Goal: Feedback & Contribution: Submit feedback/report problem

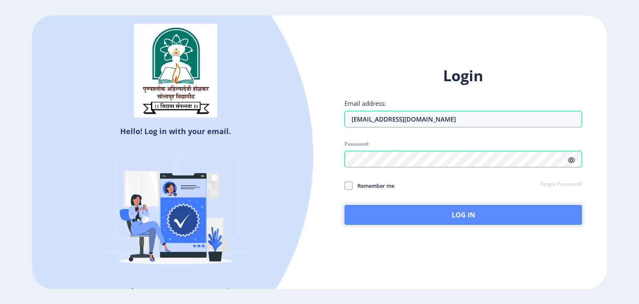
click at [502, 217] on button "Log In" at bounding box center [464, 215] width 238 height 20
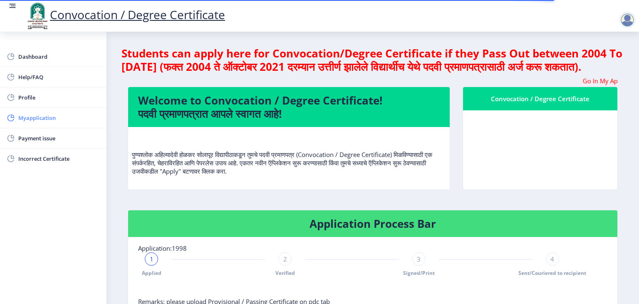
click at [32, 117] on span "Myapplication" at bounding box center [59, 118] width 82 height 10
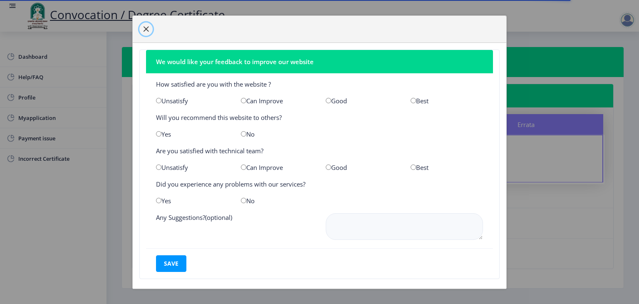
click at [146, 24] on button "button" at bounding box center [145, 28] width 13 height 13
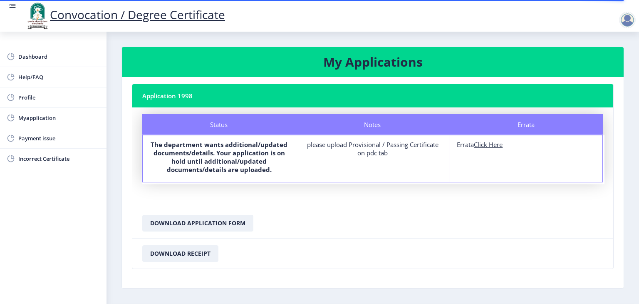
click at [315, 208] on nb-card-footer "Download Application Form" at bounding box center [372, 223] width 481 height 30
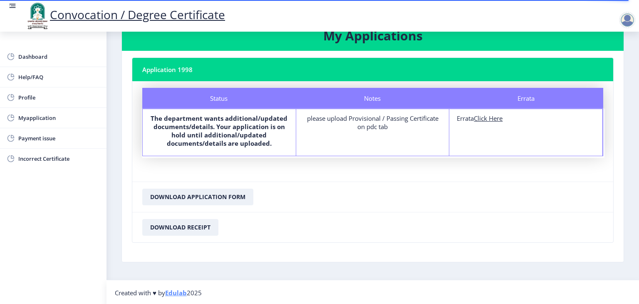
scroll to position [27, 0]
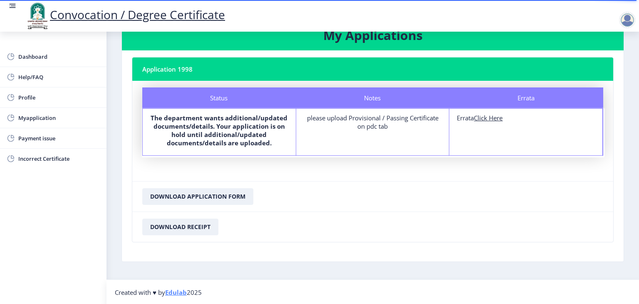
click at [494, 117] on u "Click Here" at bounding box center [488, 118] width 29 height 8
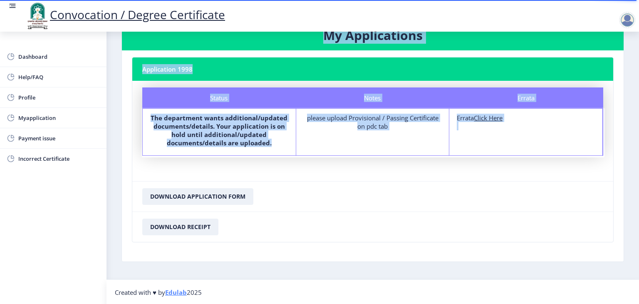
select select
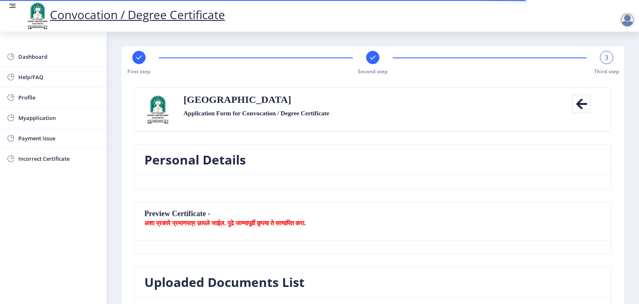
click at [347, 166] on nb-card-header "Personal Details" at bounding box center [372, 160] width 477 height 30
click at [240, 219] on b "अशा प्रकारे प्रमाणपत्र छापले जाईल. पुढे जाण्यापूर्वी कृपया ते सत्यापित करा." at bounding box center [224, 222] width 161 height 8
click at [33, 157] on span "Incorrect Certificate" at bounding box center [59, 159] width 82 height 10
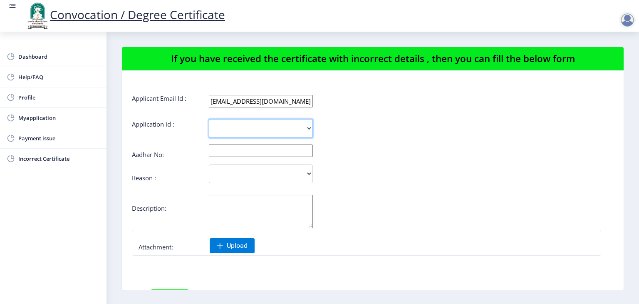
click at [223, 127] on select "1998" at bounding box center [261, 128] width 104 height 19
select select "1998"
click at [209, 119] on select "1998" at bounding box center [261, 128] width 104 height 19
click at [230, 150] on input "text" at bounding box center [261, 150] width 104 height 12
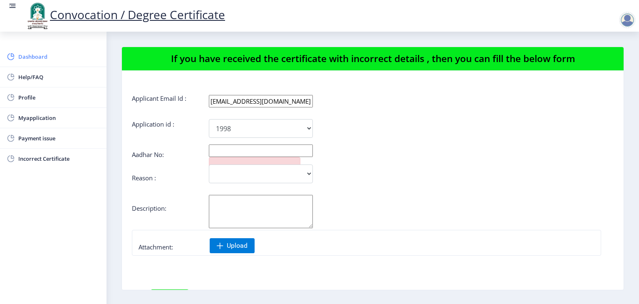
click at [38, 60] on span "Dashboard" at bounding box center [59, 57] width 82 height 10
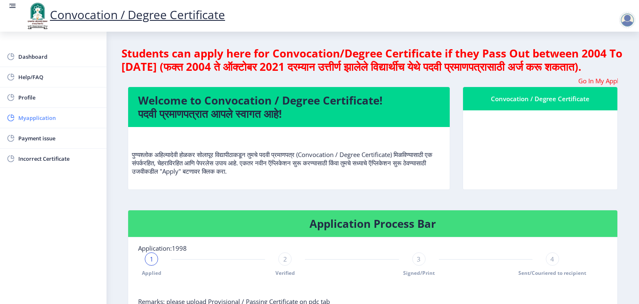
click at [33, 117] on span "Myapplication" at bounding box center [59, 118] width 82 height 10
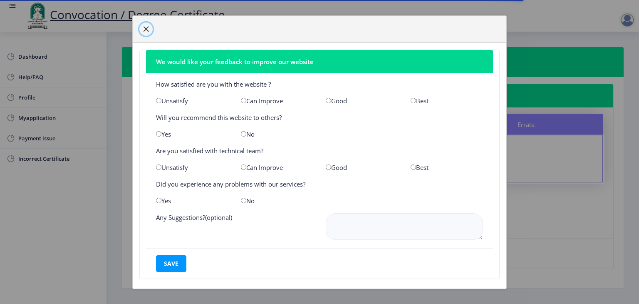
click at [146, 29] on span "button" at bounding box center [146, 29] width 7 height 7
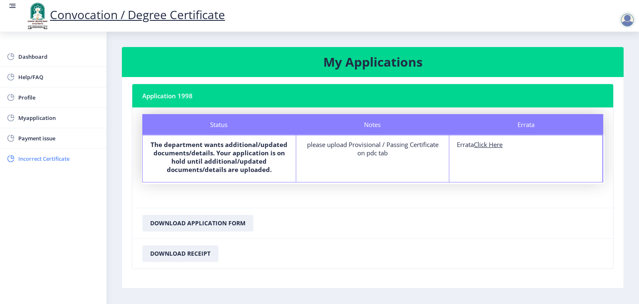
click at [63, 155] on span "Incorrect Certificate" at bounding box center [59, 159] width 82 height 10
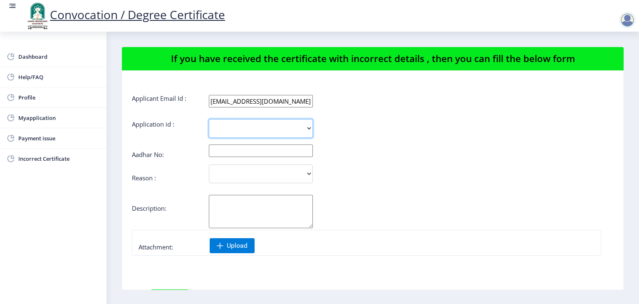
click at [238, 132] on select "1998" at bounding box center [261, 128] width 104 height 19
select select "1998"
click at [209, 119] on select "1998" at bounding box center [261, 128] width 104 height 19
click at [235, 150] on input "text" at bounding box center [261, 150] width 104 height 12
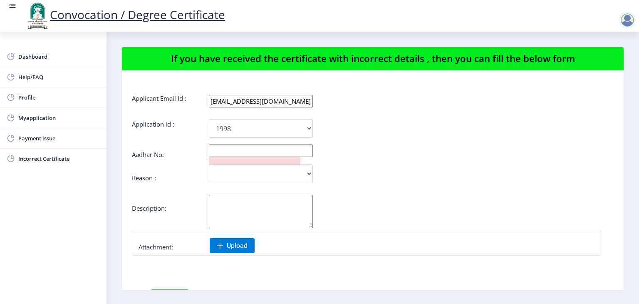
click at [218, 151] on input "text" at bounding box center [261, 150] width 104 height 12
click at [386, 258] on form "Applicant Email Id : [EMAIL_ADDRESS][DOMAIN_NAME] Application id : 1998 Aadhar …" at bounding box center [373, 223] width 482 height 259
click at [251, 148] on input "63623254" at bounding box center [261, 150] width 104 height 12
type input "636232546766"
click at [228, 173] on select "Incorrect Course Name Incorrect Name/ Fathers Name Others" at bounding box center [261, 173] width 104 height 19
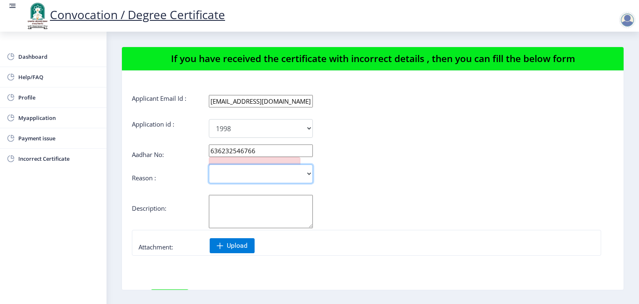
select select "Others"
click at [209, 164] on select "Incorrect Course Name Incorrect Name/ Fathers Name Others" at bounding box center [261, 173] width 104 height 19
click at [228, 207] on textarea "Aadhar No:" at bounding box center [261, 211] width 104 height 33
click at [238, 207] on textarea "Aadhar No:" at bounding box center [261, 211] width 104 height 33
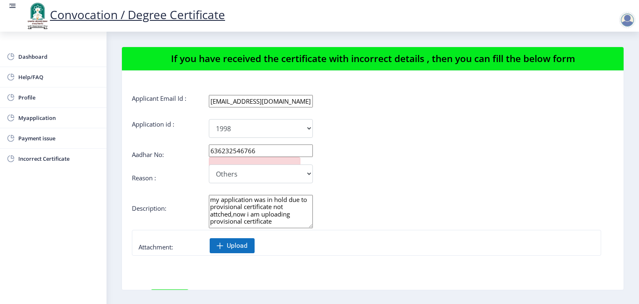
type textarea "my application was in hold due to provisional certificate not attched,now i am …"
click at [228, 245] on span "Upload" at bounding box center [237, 245] width 21 height 8
drag, startPoint x: 211, startPoint y: 200, endPoint x: 276, endPoint y: 223, distance: 69.0
click at [276, 223] on textarea "my application was in hold due to provisional certificate not attched,now i am …" at bounding box center [261, 211] width 104 height 33
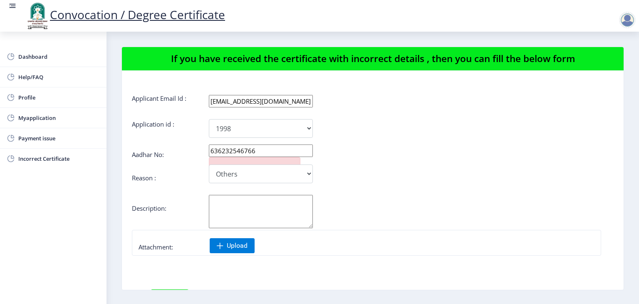
click at [233, 203] on textarea "Aadhar No:" at bounding box center [261, 211] width 104 height 33
paste textarea "I have now uploaded the Provisional/Passing Certificate in the required section…"
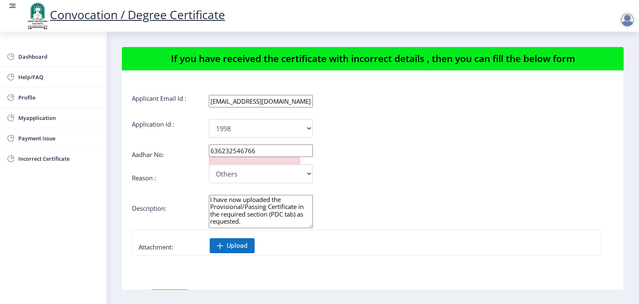
type textarea "I have now uploaded the Provisional/Passing Certificate in the required section…"
click at [218, 243] on span at bounding box center [220, 245] width 7 height 7
click at [153, 261] on nb-action at bounding box center [151, 262] width 24 height 15
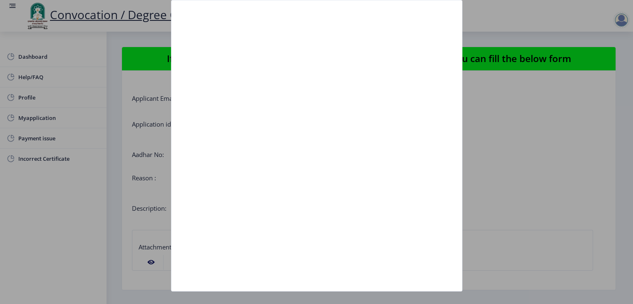
click at [558, 140] on div at bounding box center [316, 152] width 633 height 304
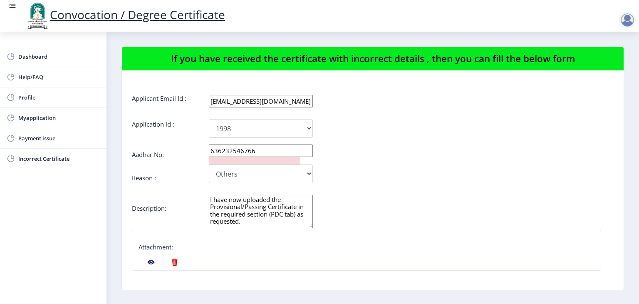
click at [522, 165] on div "Incorrect Course Name Incorrect Name/ Fathers Name Others" at bounding box center [333, 173] width 402 height 19
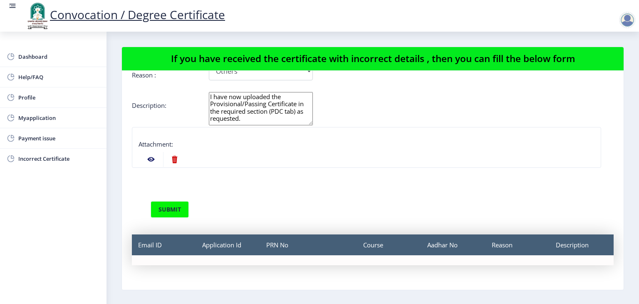
scroll to position [103, 0]
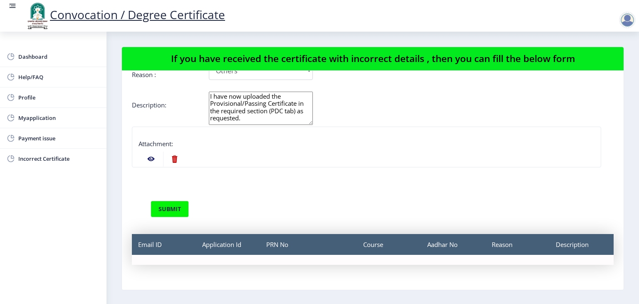
click at [148, 159] on nb-action at bounding box center [151, 158] width 24 height 15
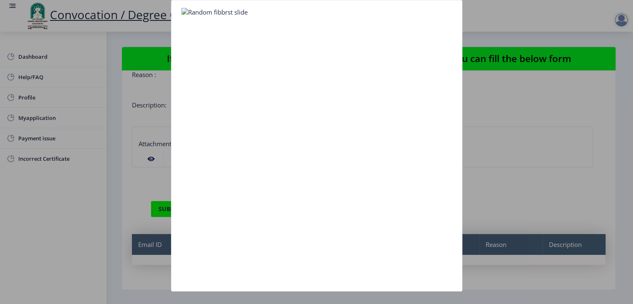
click at [188, 12] on img at bounding box center [214, 12] width 66 height 8
click at [109, 154] on div at bounding box center [316, 152] width 633 height 304
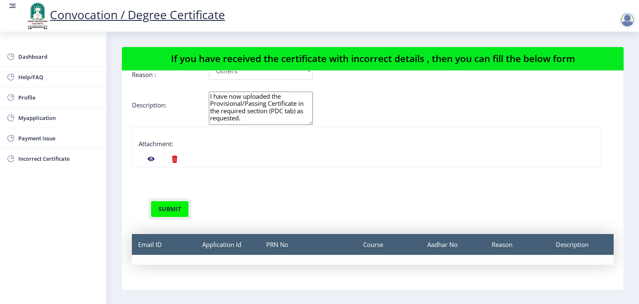
click at [171, 210] on button "submit" at bounding box center [170, 209] width 38 height 17
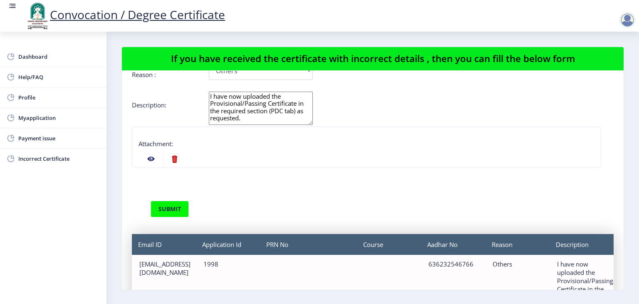
click at [394, 181] on div "submit" at bounding box center [373, 198] width 482 height 37
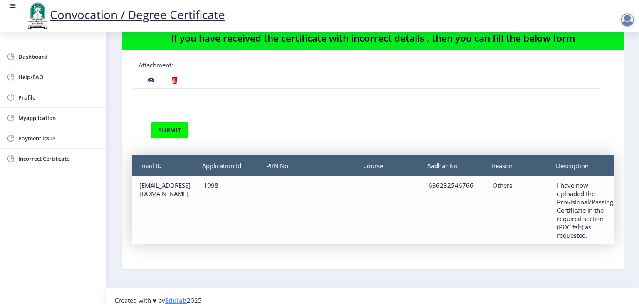
scroll to position [29, 0]
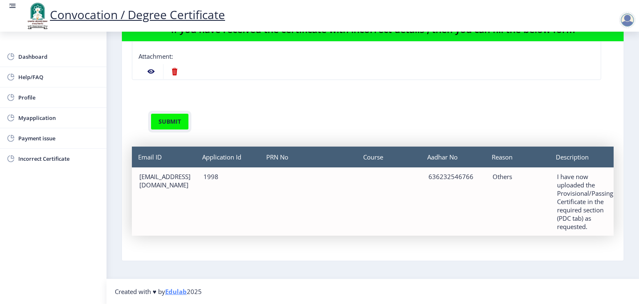
click at [166, 119] on button "submit" at bounding box center [170, 121] width 38 height 17
click at [290, 122] on div "submit" at bounding box center [345, 121] width 402 height 17
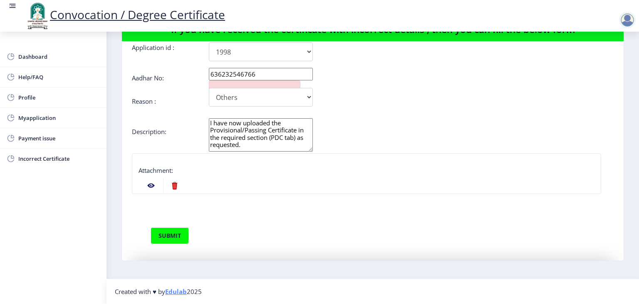
scroll to position [45, 0]
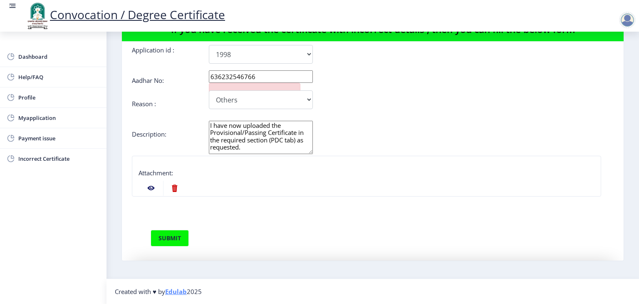
click at [290, 122] on textarea "I have now uploaded the Provisional/Passing Certificate in the required section…" at bounding box center [261, 137] width 104 height 33
click at [37, 57] on span "Dashboard" at bounding box center [59, 57] width 82 height 10
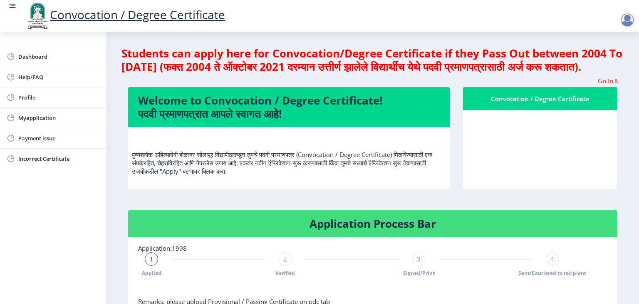
click at [244, 189] on nb-card-body "पुण्यश्लोक अहिल्यादेवी होळकर सोलापूर विद्यापीठाकडून तुमचे पदवी प्रमाणपत्र (Conv…" at bounding box center [289, 158] width 322 height 62
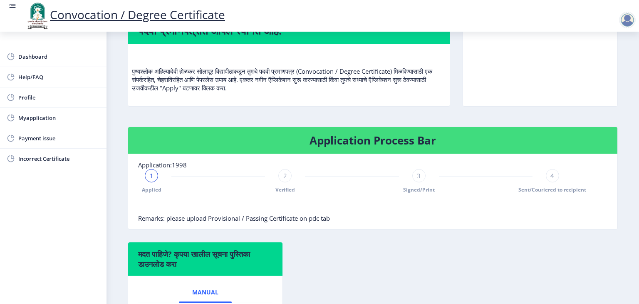
scroll to position [100, 0]
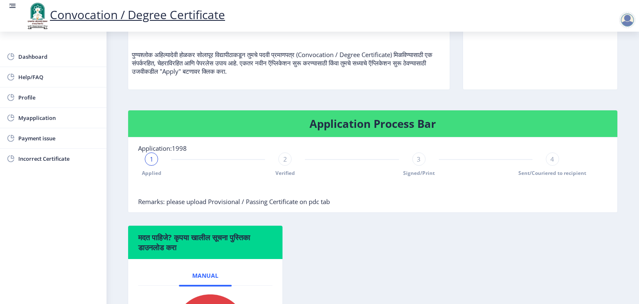
click at [251, 192] on nb-stepper "1 Applied 2 Verified 3 Signed/Print 4 Sent/Couriered to recipient" at bounding box center [352, 174] width 428 height 45
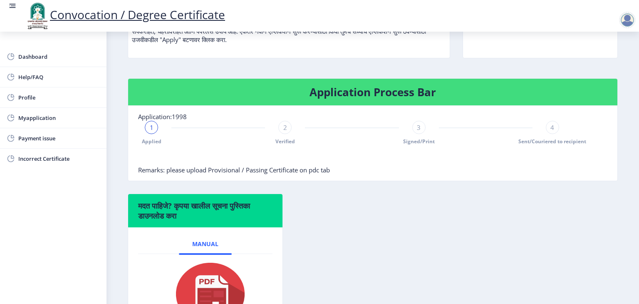
scroll to position [133, 0]
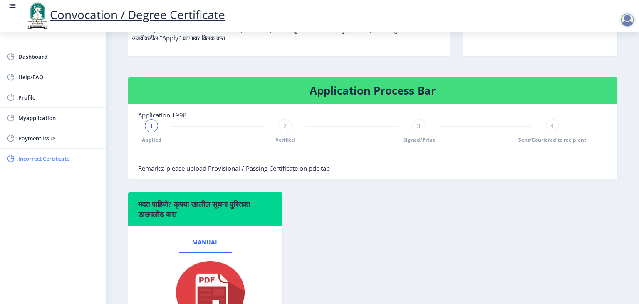
click at [60, 160] on span "Incorrect Certificate" at bounding box center [59, 159] width 82 height 10
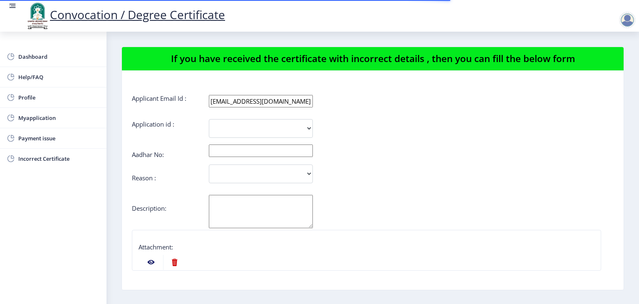
click at [385, 116] on form "Applicant Email Id : [EMAIL_ADDRESS][DOMAIN_NAME] Application id : 1998 Aadhar …" at bounding box center [373, 260] width 482 height 332
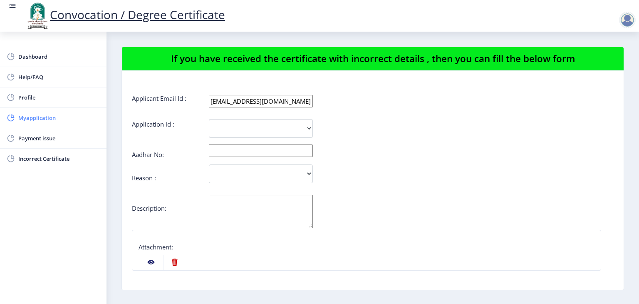
click at [29, 117] on span "Myapplication" at bounding box center [59, 118] width 82 height 10
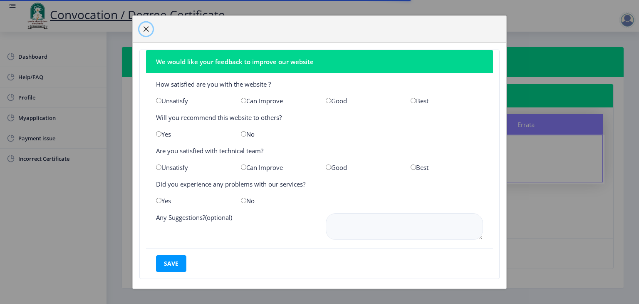
click at [146, 27] on span "button" at bounding box center [146, 29] width 7 height 7
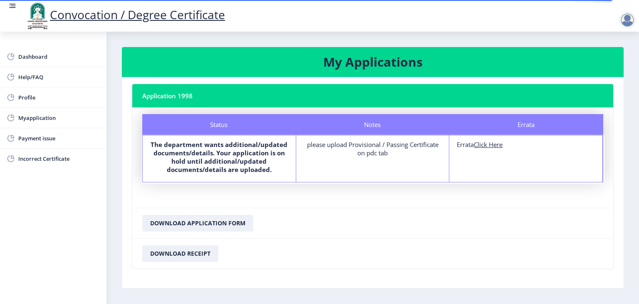
click at [314, 160] on div "Notes please upload Provisional / Passing Certificate on pdc tab" at bounding box center [373, 158] width 154 height 47
drag, startPoint x: 314, startPoint y: 160, endPoint x: 332, endPoint y: 158, distance: 18.0
click at [332, 158] on div "Notes please upload Provisional / Passing Certificate on pdc tab" at bounding box center [373, 158] width 154 height 47
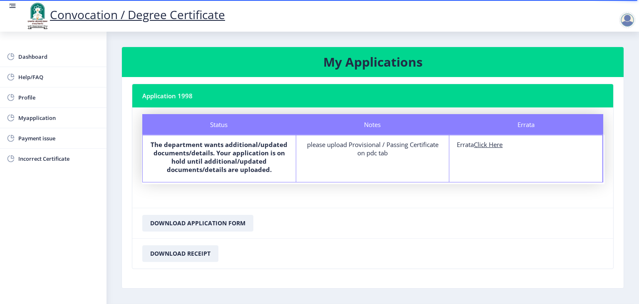
click at [370, 155] on div "please upload Provisional / Passing Certificate on pdc tab" at bounding box center [373, 148] width 138 height 17
drag, startPoint x: 370, startPoint y: 155, endPoint x: 338, endPoint y: 171, distance: 35.7
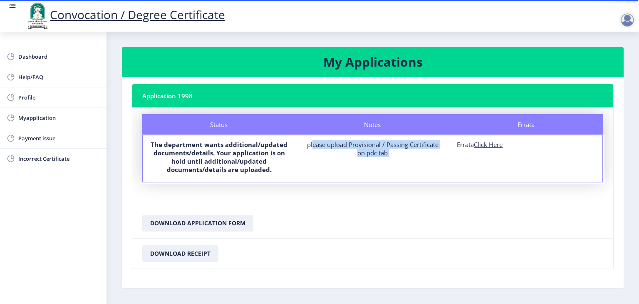
click at [338, 171] on div "Notes please upload Provisional / Passing Certificate on pdc tab" at bounding box center [373, 158] width 154 height 47
click at [331, 159] on div "Notes please upload Provisional / Passing Certificate on pdc tab" at bounding box center [373, 158] width 154 height 47
drag, startPoint x: 331, startPoint y: 159, endPoint x: 491, endPoint y: 149, distance: 160.9
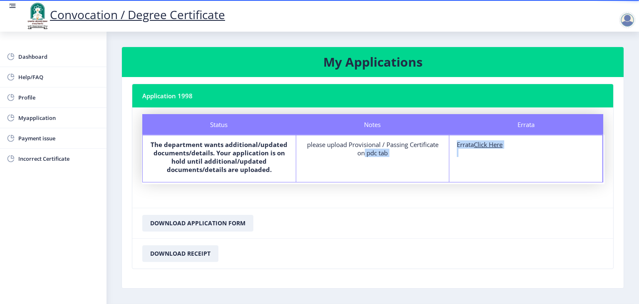
click at [491, 149] on div "Status The department wants additional/updated documents/details. Your applicat…" at bounding box center [372, 158] width 461 height 47
click at [491, 149] on div "Errata Errata Click Here" at bounding box center [526, 158] width 154 height 47
click at [493, 146] on u "Click Here" at bounding box center [488, 144] width 29 height 8
select select
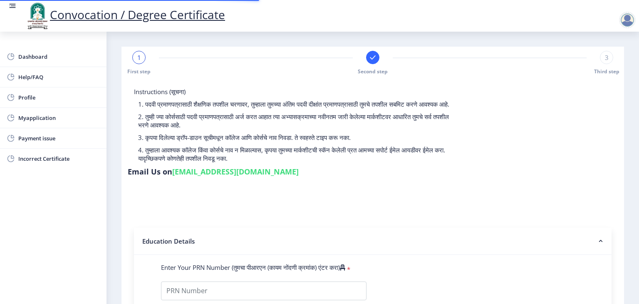
type input "2012032500174445"
select select "Regular"
select select "2014"
select select "March"
select select "FIRST CLASS"
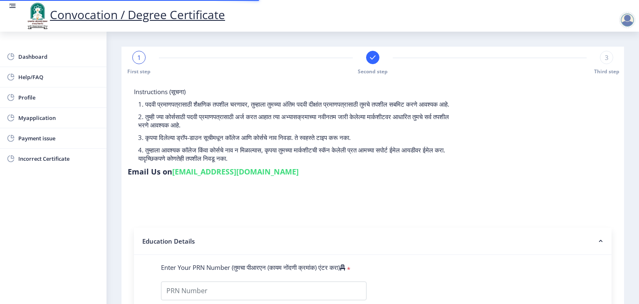
type input "156018"
type input "[DEMOGRAPHIC_DATA] RESHMA NAGNATH"
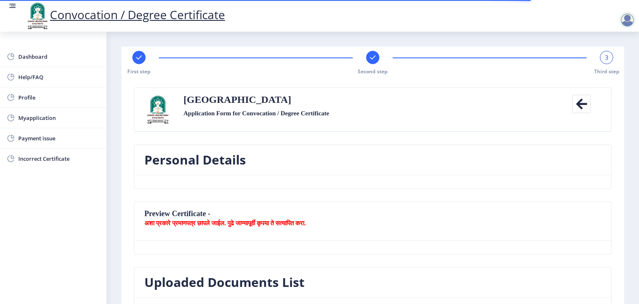
click at [360, 165] on nb-card-header "Personal Details" at bounding box center [372, 160] width 477 height 30
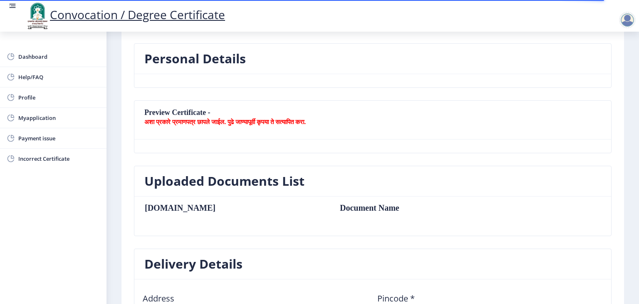
scroll to position [117, 0]
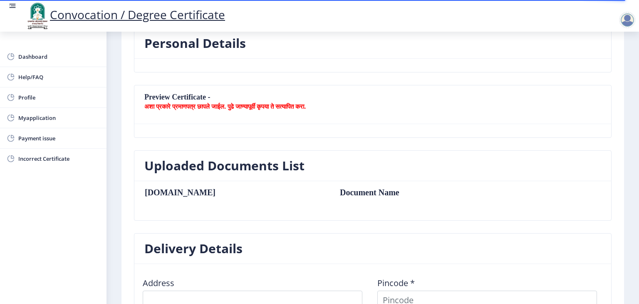
click at [253, 198] on table "[DOMAIN_NAME] Document Name" at bounding box center [326, 201] width 365 height 26
drag, startPoint x: 253, startPoint y: 198, endPoint x: 369, endPoint y: 191, distance: 115.9
click at [369, 191] on table "[DOMAIN_NAME] Document Name" at bounding box center [326, 201] width 365 height 26
click at [369, 191] on td "Document Name" at bounding box center [421, 192] width 178 height 9
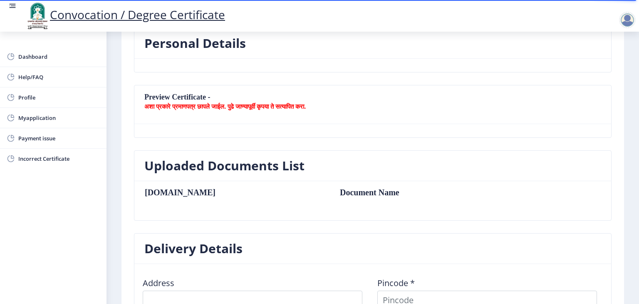
click at [369, 191] on td "Document Name" at bounding box center [421, 192] width 178 height 9
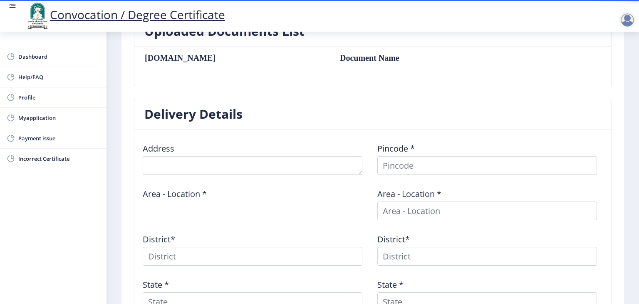
scroll to position [249, 0]
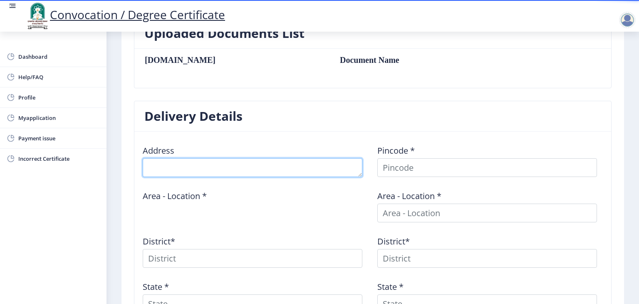
click at [310, 167] on textarea at bounding box center [253, 167] width 220 height 19
type textarea "VENKATESH [PERSON_NAME] Nagar"
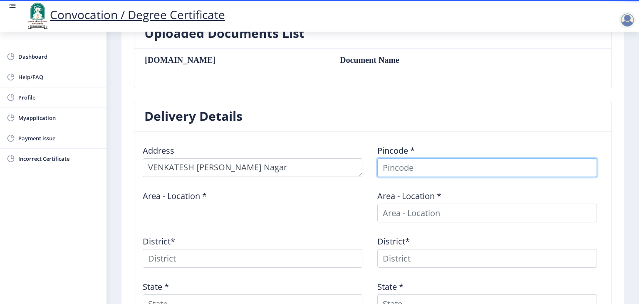
click at [440, 162] on input at bounding box center [487, 167] width 220 height 19
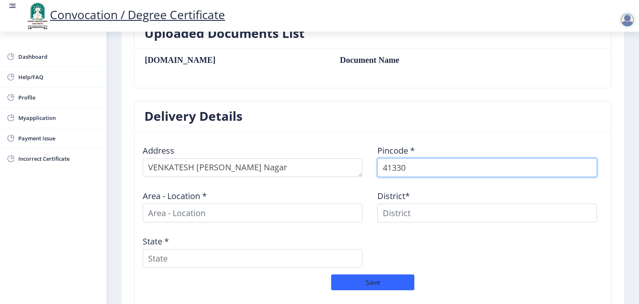
type input "413304"
select select
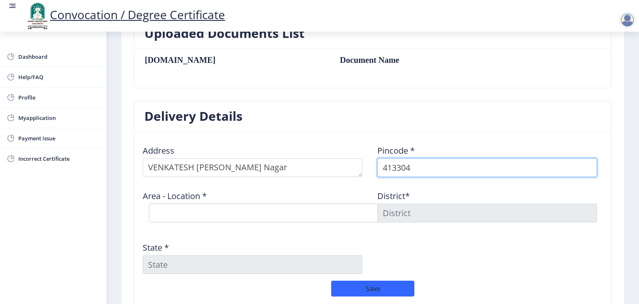
type input "413304"
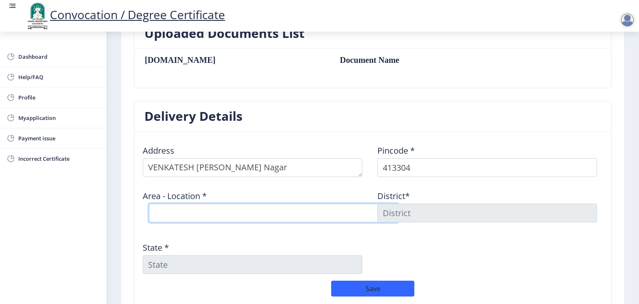
click at [233, 214] on select "Select Area Location Adhiv [PERSON_NAME] B.O Anawali B.O Babhulgaon B.O Bhandis…" at bounding box center [274, 213] width 250 height 19
select select "17: Object"
type input "SOLAPUR"
type input "[GEOGRAPHIC_DATA]"
click at [261, 216] on select "Select Area Location Adhiv [PERSON_NAME] B.O Anawali B.O Babhulgaon B.O Bhandis…" at bounding box center [274, 213] width 250 height 19
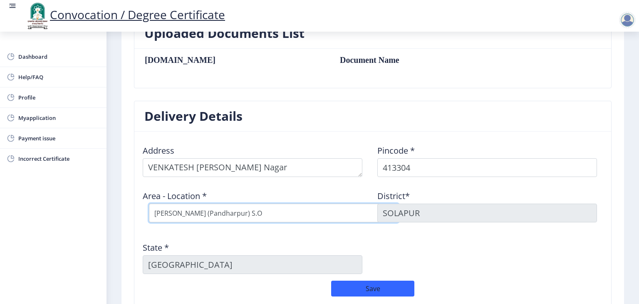
click at [261, 216] on select "Select Area Location Adhiv [PERSON_NAME] B.O Anawali B.O Babhulgaon B.O Bhandis…" at bounding box center [274, 213] width 250 height 19
click at [245, 210] on select "Select Area Location Adhiv [PERSON_NAME] B.O Anawali B.O Babhulgaon B.O Bhandis…" at bounding box center [274, 213] width 250 height 19
click at [327, 216] on select "Select Area Location Adhiv [PERSON_NAME] B.O Anawali B.O Babhulgaon B.O Bhandis…" at bounding box center [274, 213] width 250 height 19
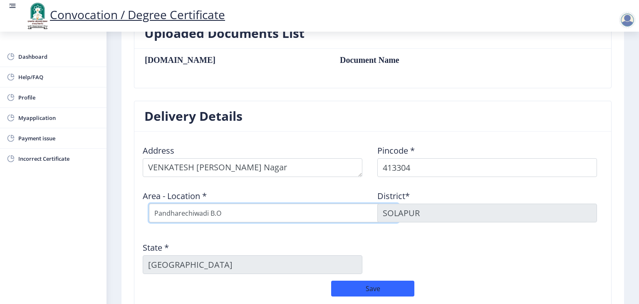
select select "20: Object"
click at [149, 204] on select "Select Area Location Adhiv [PERSON_NAME] B.O Anawali B.O Babhulgaon B.O Bhandis…" at bounding box center [274, 213] width 250 height 19
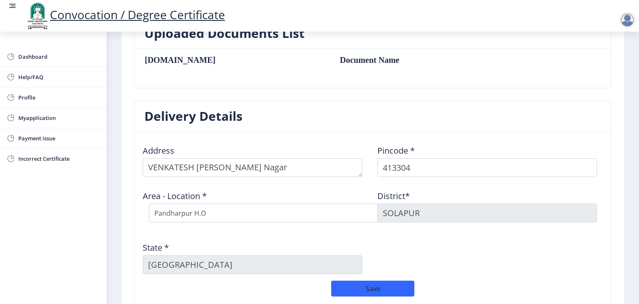
click at [315, 66] on table "[DOMAIN_NAME] Document Name" at bounding box center [326, 68] width 365 height 26
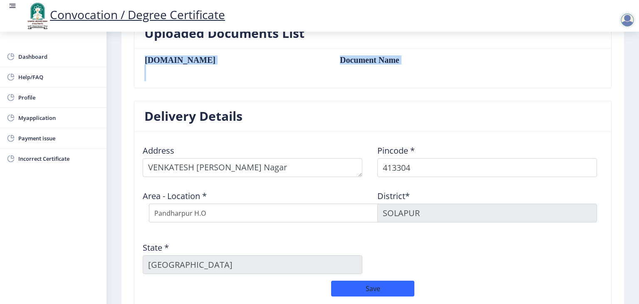
drag, startPoint x: 315, startPoint y: 66, endPoint x: 280, endPoint y: 75, distance: 36.5
click at [280, 75] on table "[DOMAIN_NAME] Document Name" at bounding box center [326, 68] width 365 height 26
click at [260, 78] on table "[DOMAIN_NAME] Document Name" at bounding box center [326, 68] width 365 height 26
click at [366, 290] on button "Save" at bounding box center [372, 288] width 83 height 16
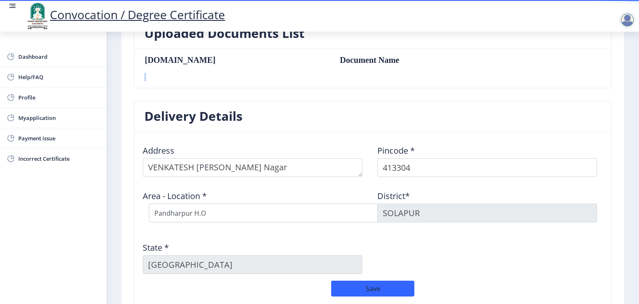
click at [628, 84] on nb-layout-column "First step Second step 3 Third step Solapur University Application Form for Con…" at bounding box center [373, 82] width 533 height 599
click at [556, 237] on div "Address Pincode * 413304 Area - Location * Select Area Location Adhiv [PERSON_N…" at bounding box center [372, 209] width 469 height 142
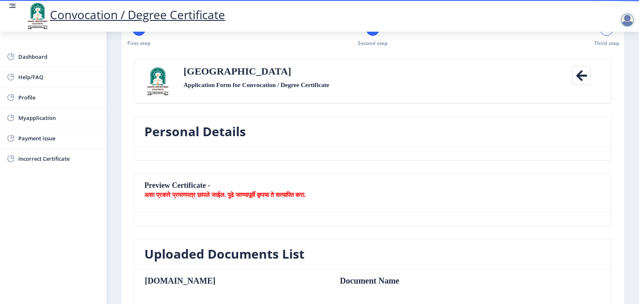
scroll to position [0, 0]
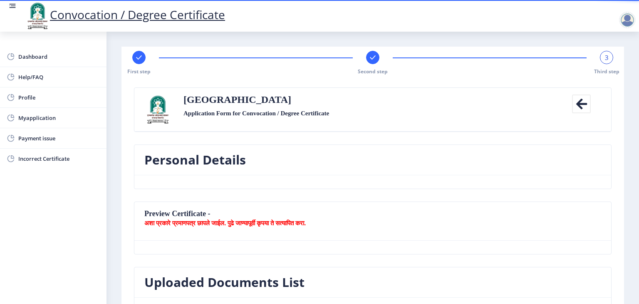
click at [419, 203] on nb-card-header "Preview Certificate - अशा प्रकारे प्रमाणपत्र छापले जाईल. पुढे जाण्यापूर्वी कृपय…" at bounding box center [372, 221] width 477 height 39
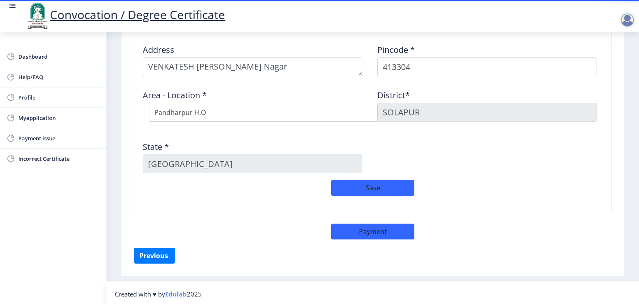
scroll to position [350, 0]
click at [51, 137] on span "Payment issue" at bounding box center [59, 138] width 82 height 10
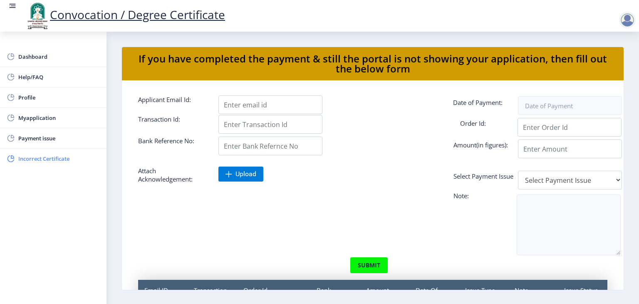
click at [45, 157] on span "Incorrect Certificate" at bounding box center [59, 159] width 82 height 10
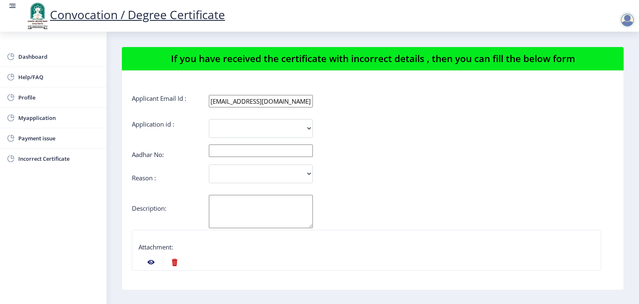
click at [379, 182] on div "Incorrect Course Name Incorrect Name/ Fathers Name Others" at bounding box center [333, 173] width 402 height 19
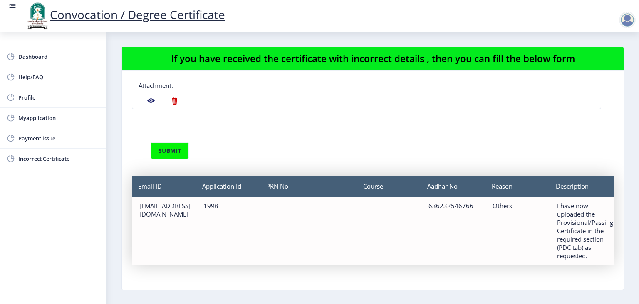
scroll to position [17, 0]
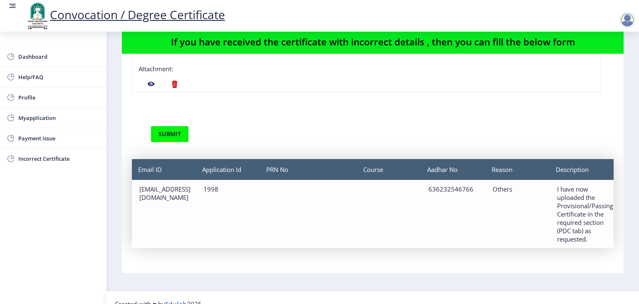
click at [151, 85] on nb-action at bounding box center [151, 84] width 24 height 15
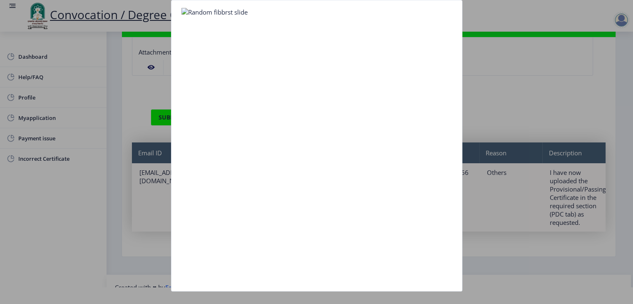
click at [186, 13] on img at bounding box center [214, 12] width 66 height 8
drag, startPoint x: 186, startPoint y: 13, endPoint x: 378, endPoint y: 25, distance: 192.7
click at [378, 25] on nb-card-body at bounding box center [316, 145] width 290 height 290
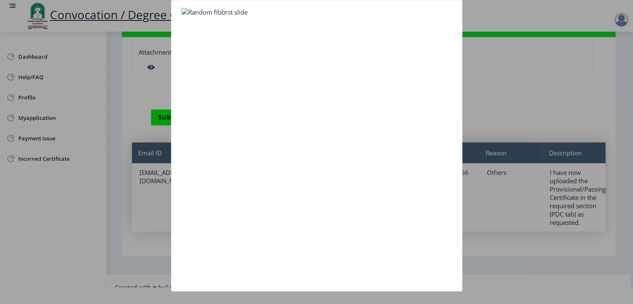
click at [556, 87] on div at bounding box center [316, 152] width 633 height 304
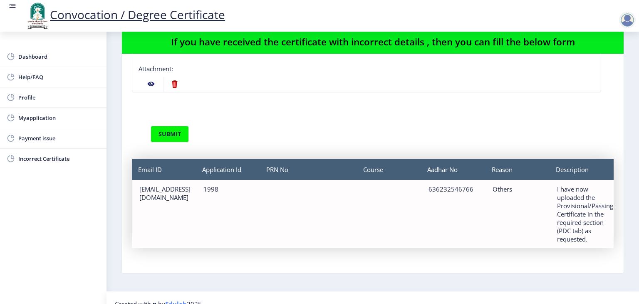
click at [376, 127] on div "submit" at bounding box center [345, 134] width 402 height 17
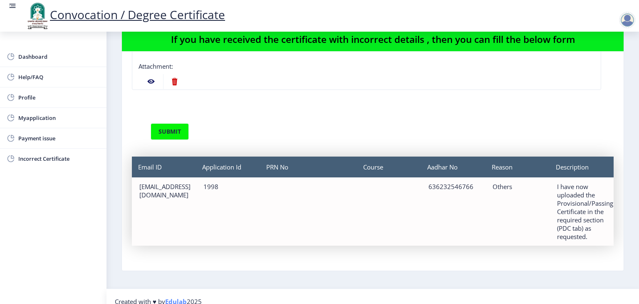
scroll to position [29, 0]
